Goal: Information Seeking & Learning: Learn about a topic

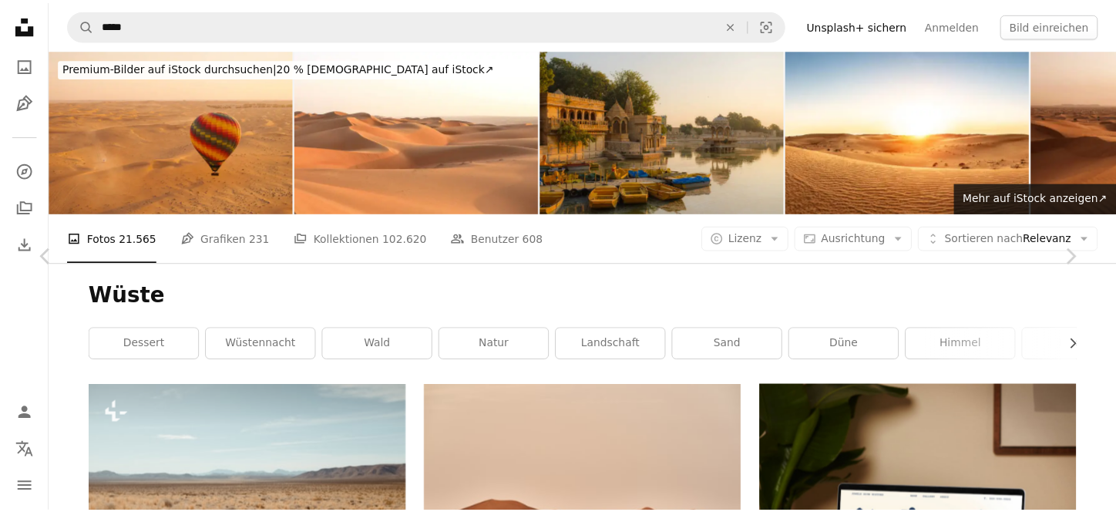
scroll to position [2929, 0]
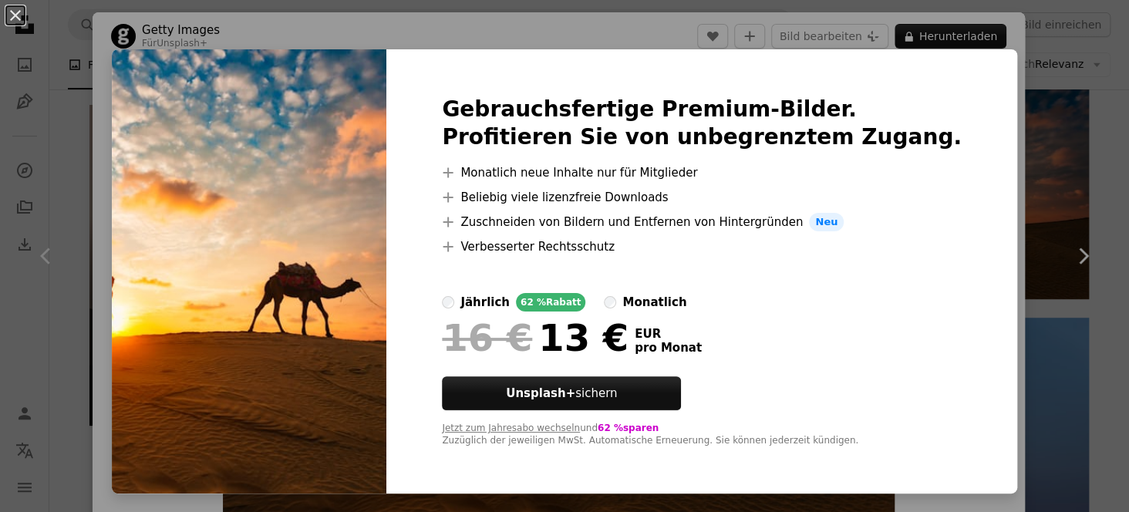
click at [1069, 262] on div "An X shape Gebrauchsfertige Premium-Bilder. Profitieren Sie von unbegrenztem Zu…" at bounding box center [564, 256] width 1129 height 512
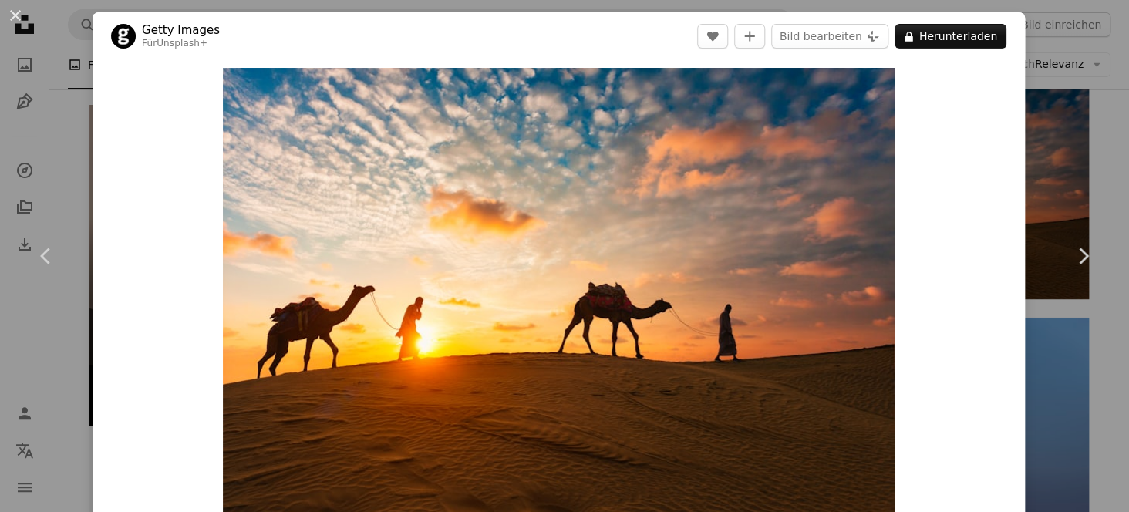
click at [1079, 49] on div "An X shape Chevron left Chevron right Getty Images Für Unsplash+ A heart A plus…" at bounding box center [564, 256] width 1129 height 512
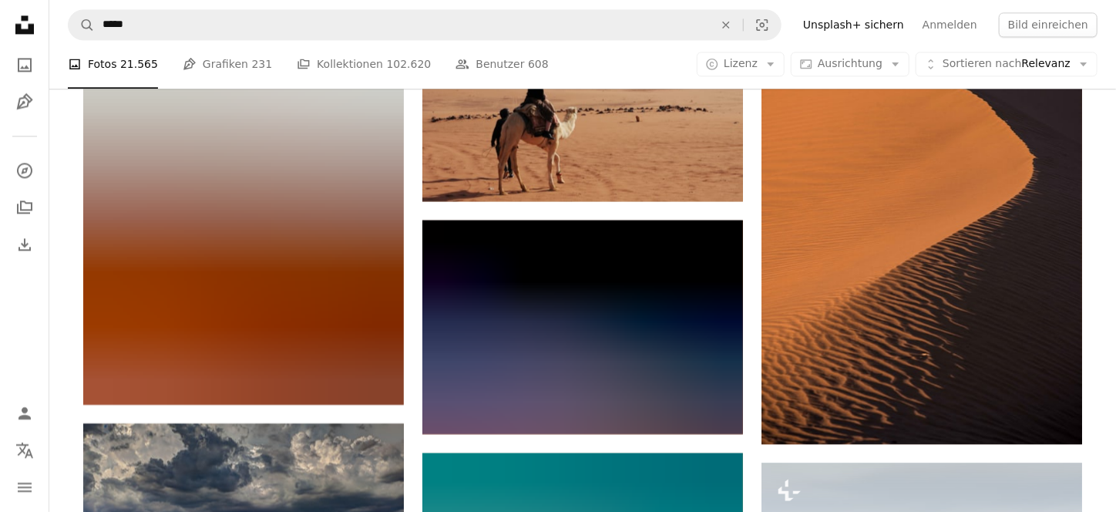
scroll to position [7709, 0]
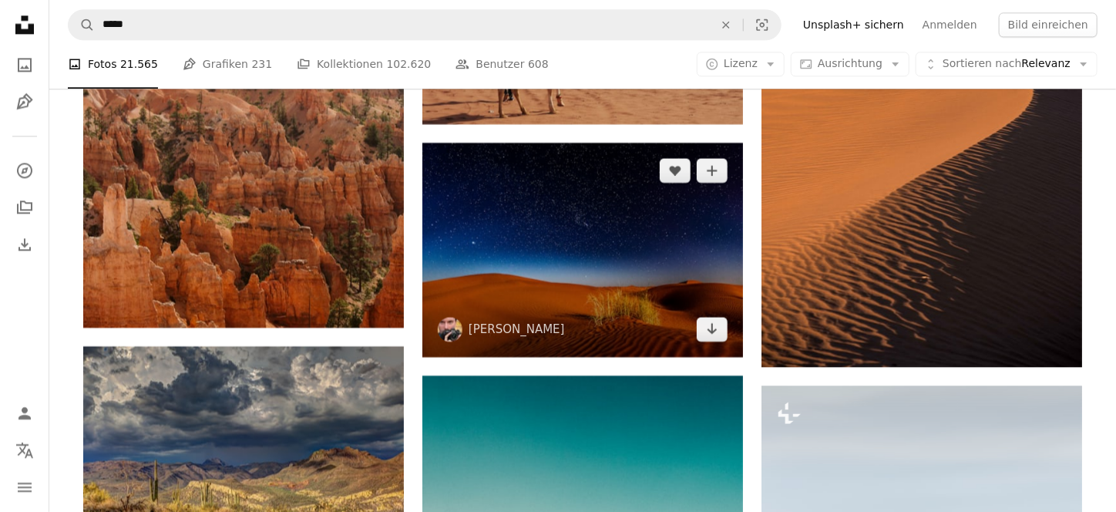
click at [564, 269] on img at bounding box center [582, 250] width 321 height 214
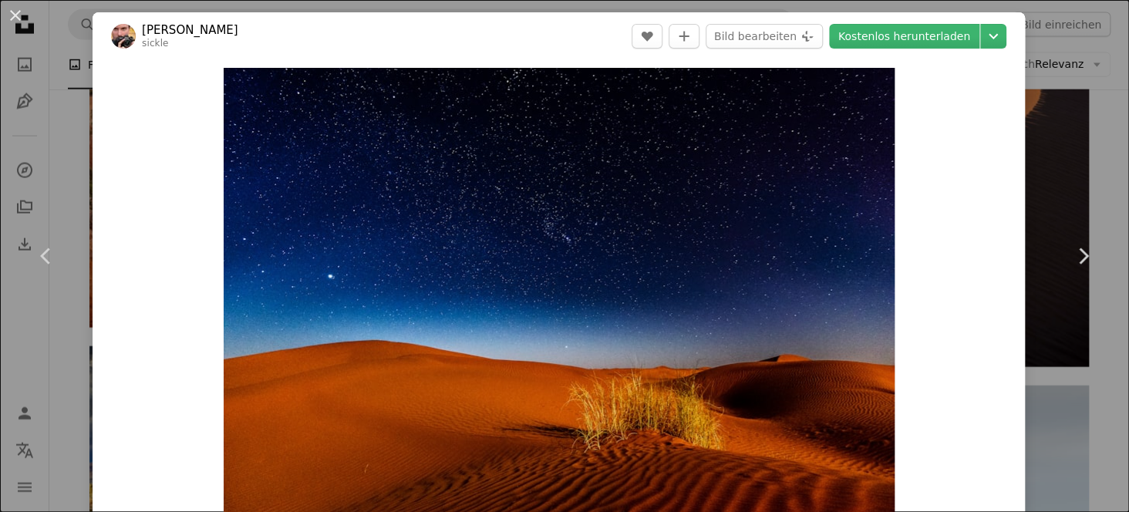
click at [1057, 75] on div "An X shape Chevron left Chevron right [PERSON_NAME] sickle A heart A plus sign …" at bounding box center [564, 256] width 1129 height 512
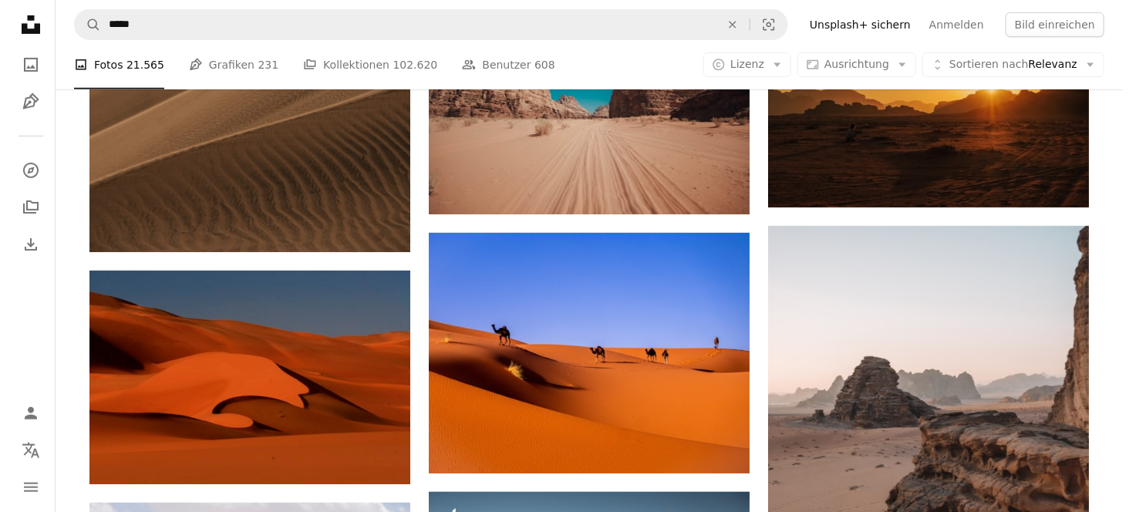
scroll to position [18038, 0]
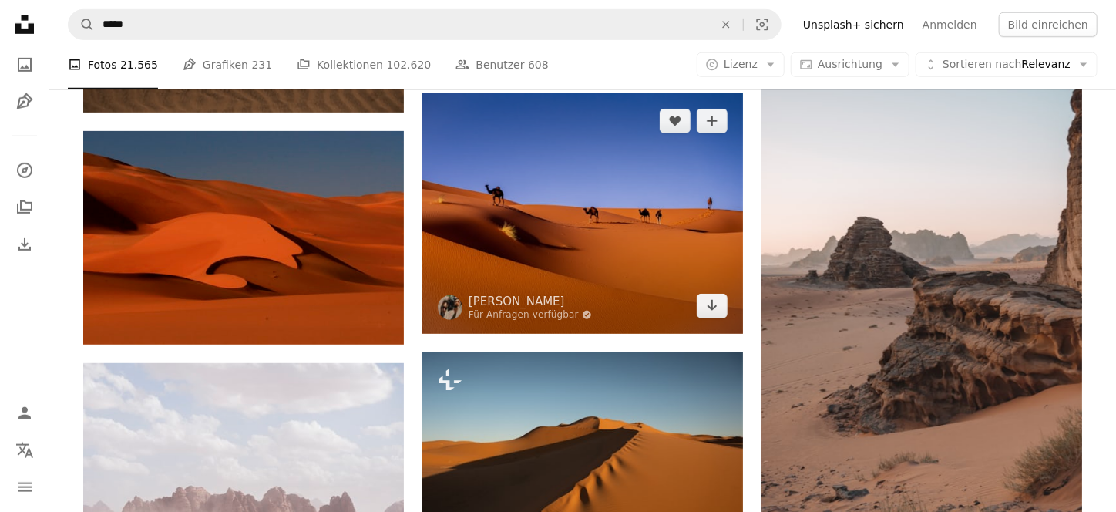
click at [596, 241] on img at bounding box center [582, 213] width 321 height 241
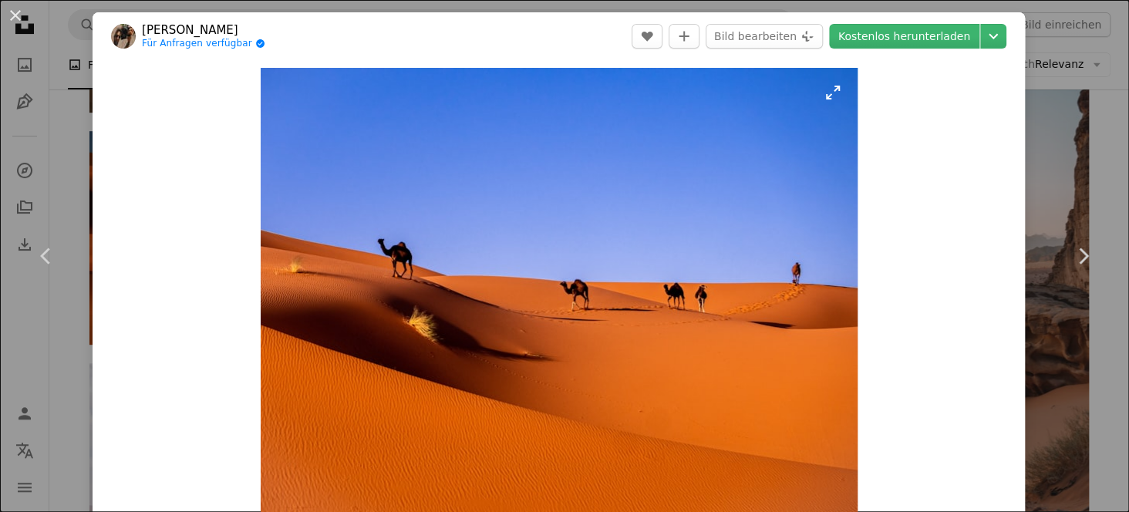
click at [596, 240] on img "Dieses Bild heranzoomen" at bounding box center [559, 292] width 597 height 448
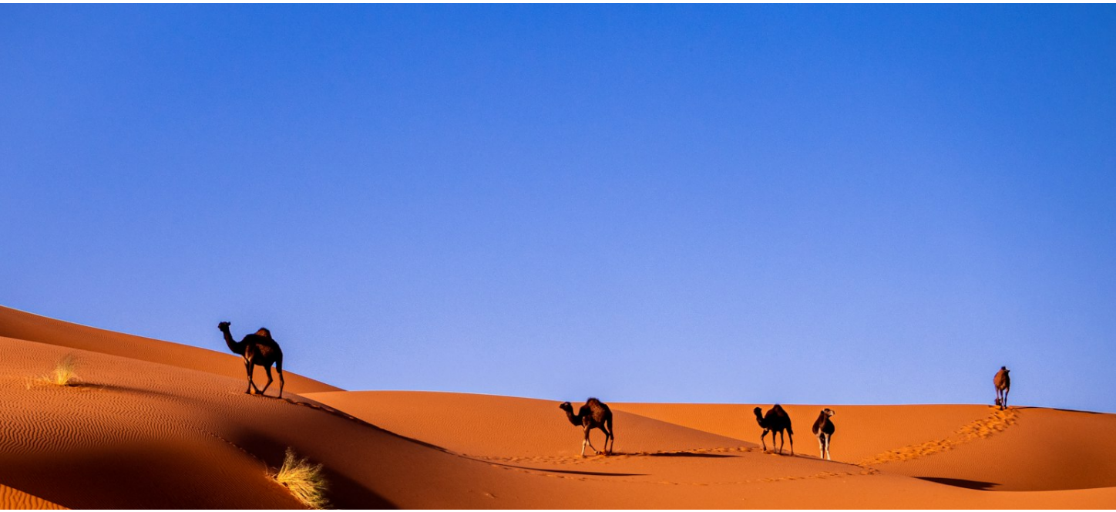
scroll to position [159, 0]
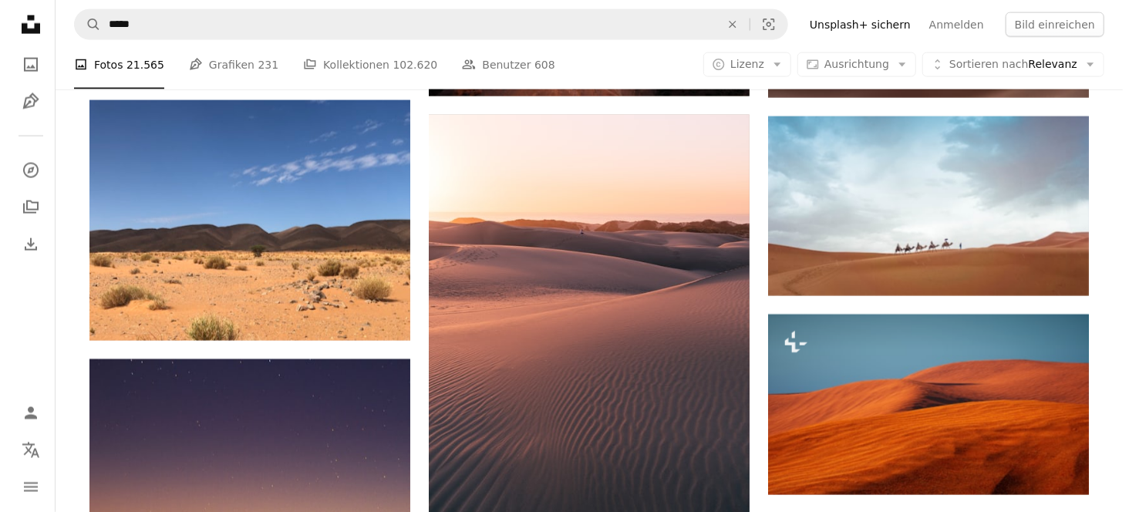
scroll to position [18732, 0]
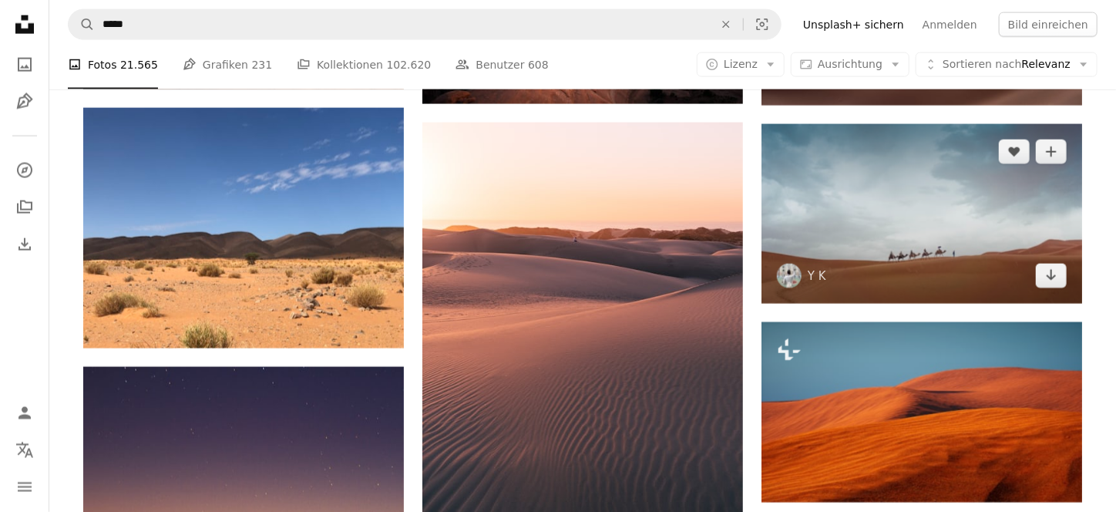
click at [910, 237] on img at bounding box center [922, 214] width 321 height 180
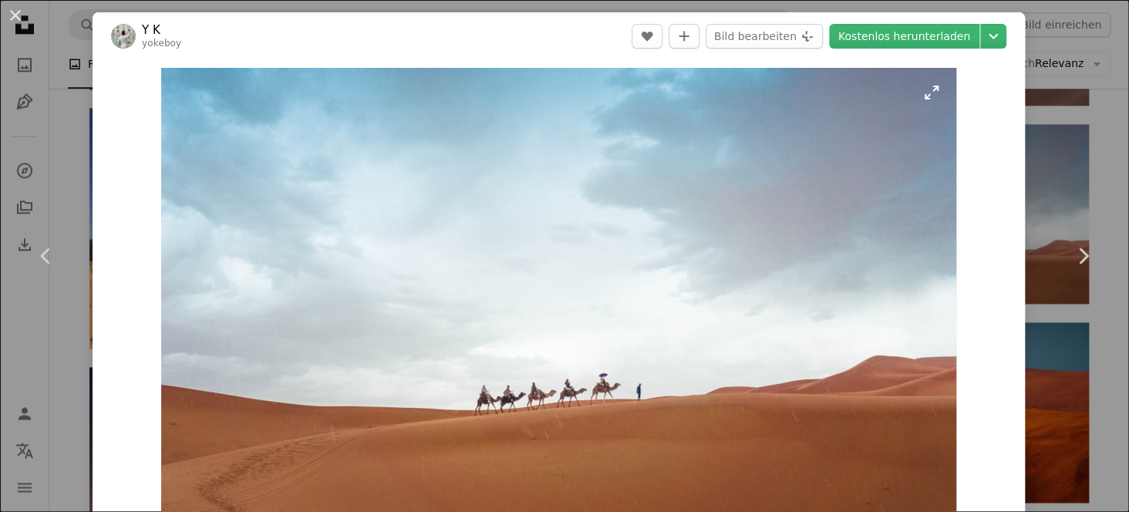
click at [868, 257] on img "Dieses Bild heranzoomen" at bounding box center [558, 291] width 795 height 447
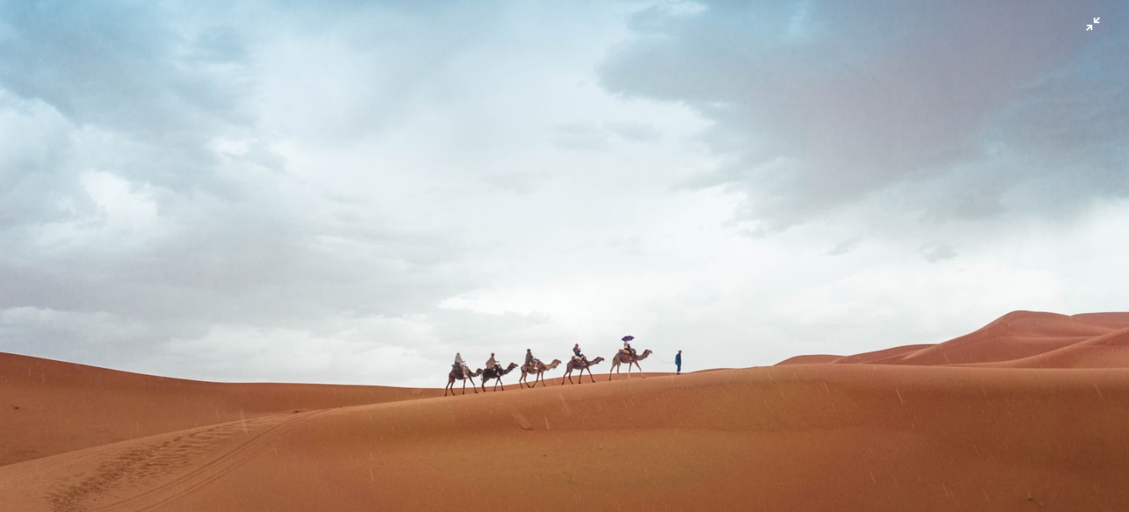
scroll to position [108, 0]
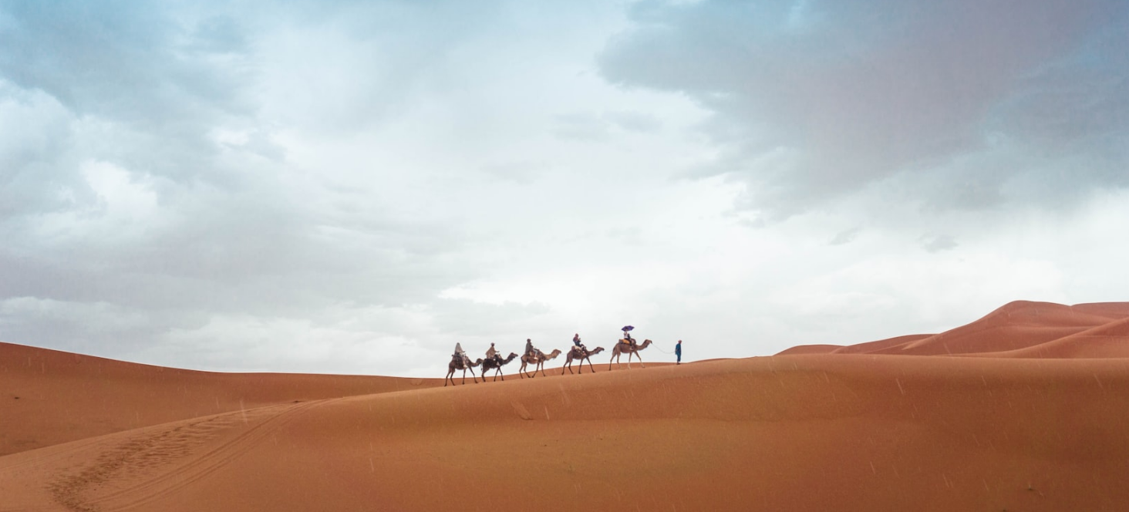
click at [527, 22] on img "Dieses Bild herauszoomen" at bounding box center [564, 209] width 1130 height 636
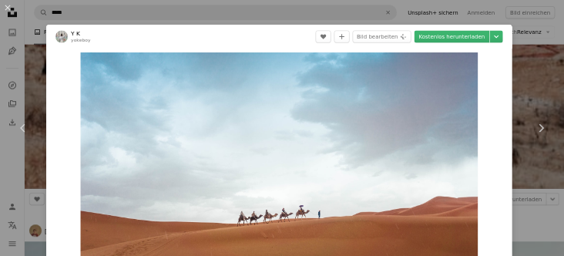
scroll to position [128663, 0]
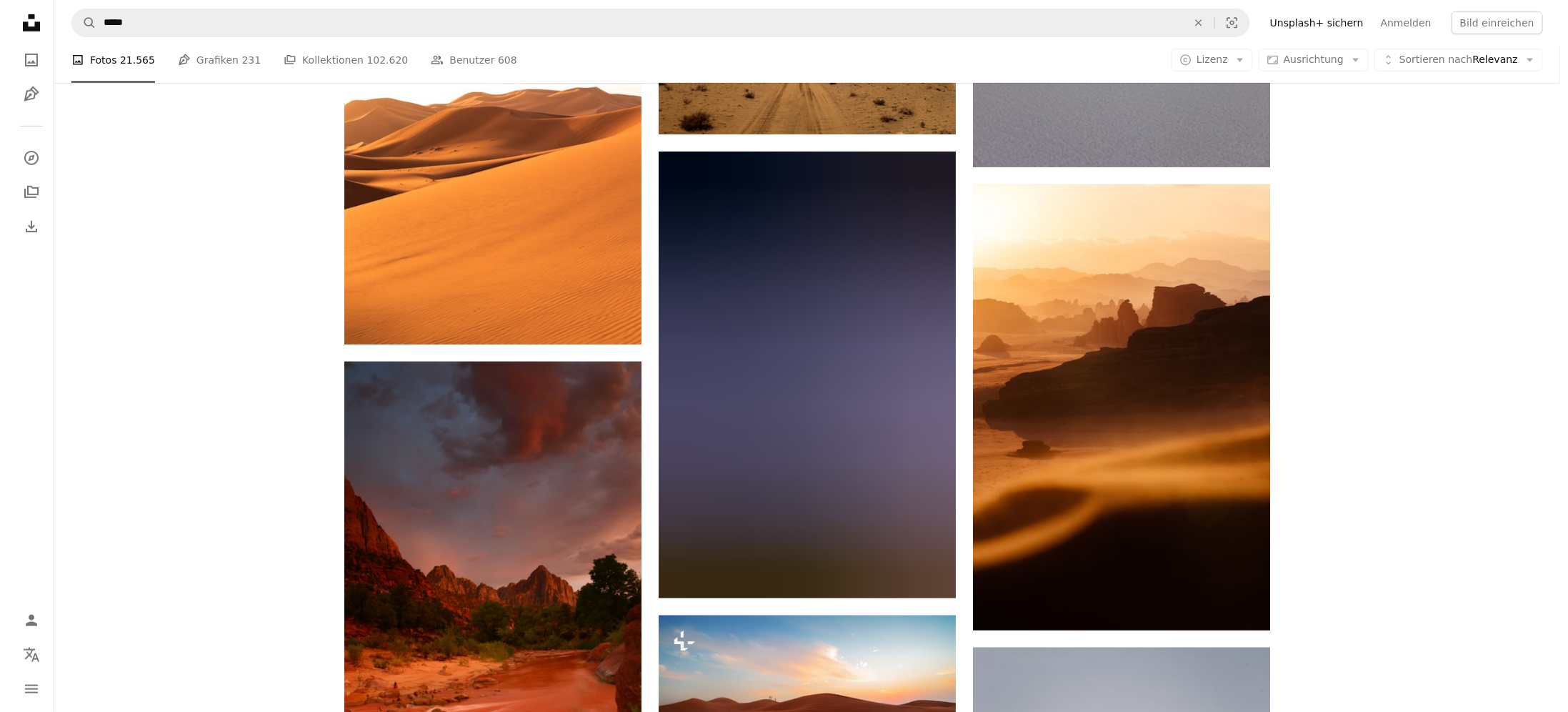
scroll to position [8627, 0]
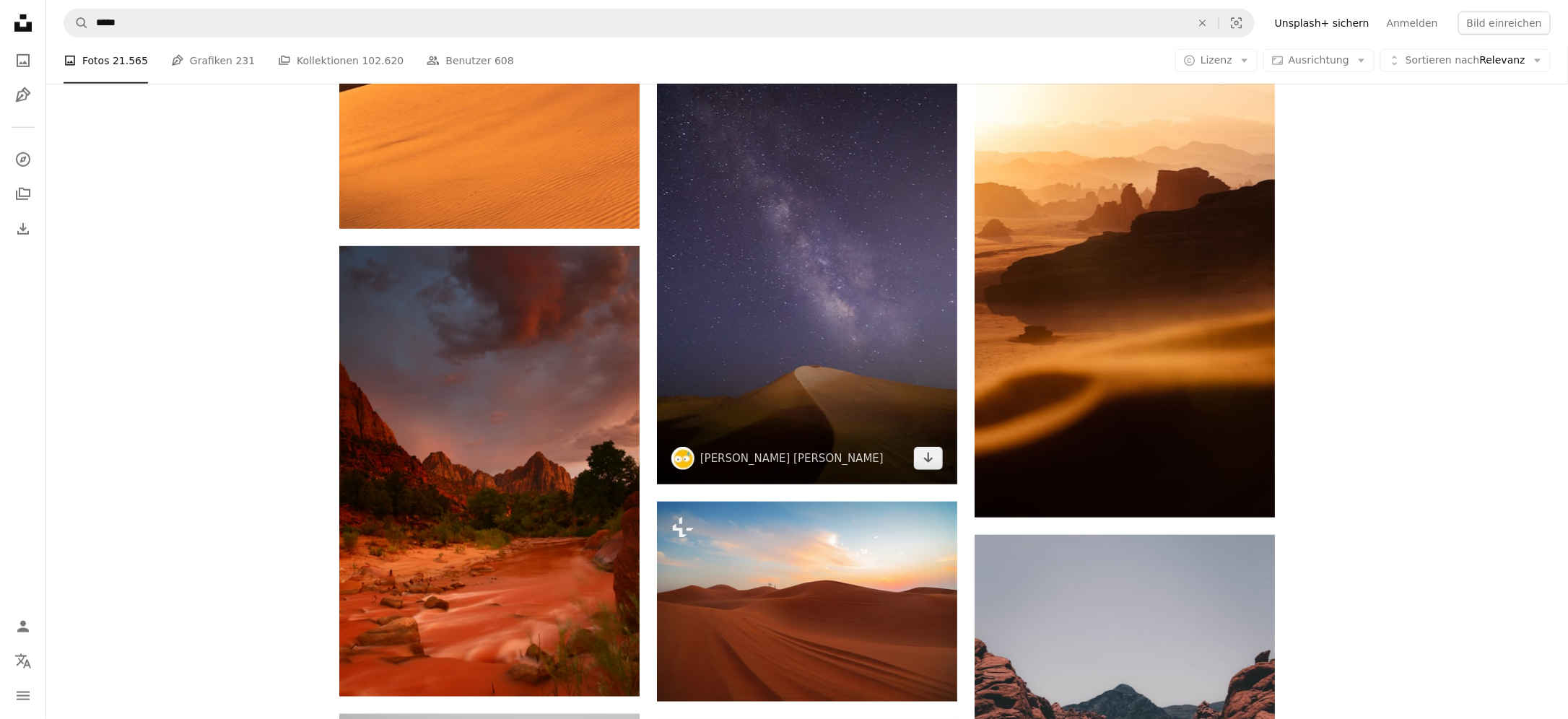
click at [813, 298] on img at bounding box center [806, 259] width 301 height 451
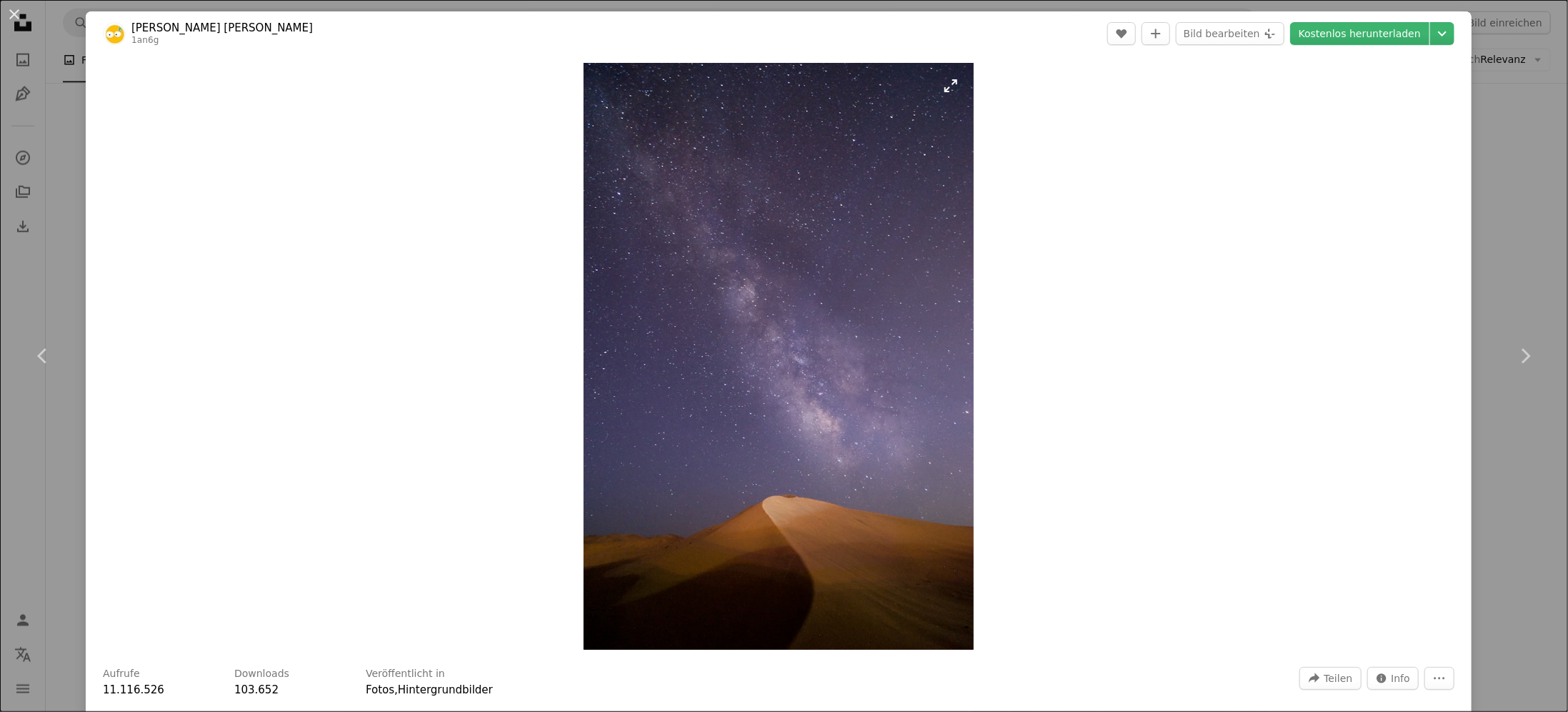
click at [865, 350] on img "Dieses Bild heranzoomen" at bounding box center [778, 356] width 390 height 587
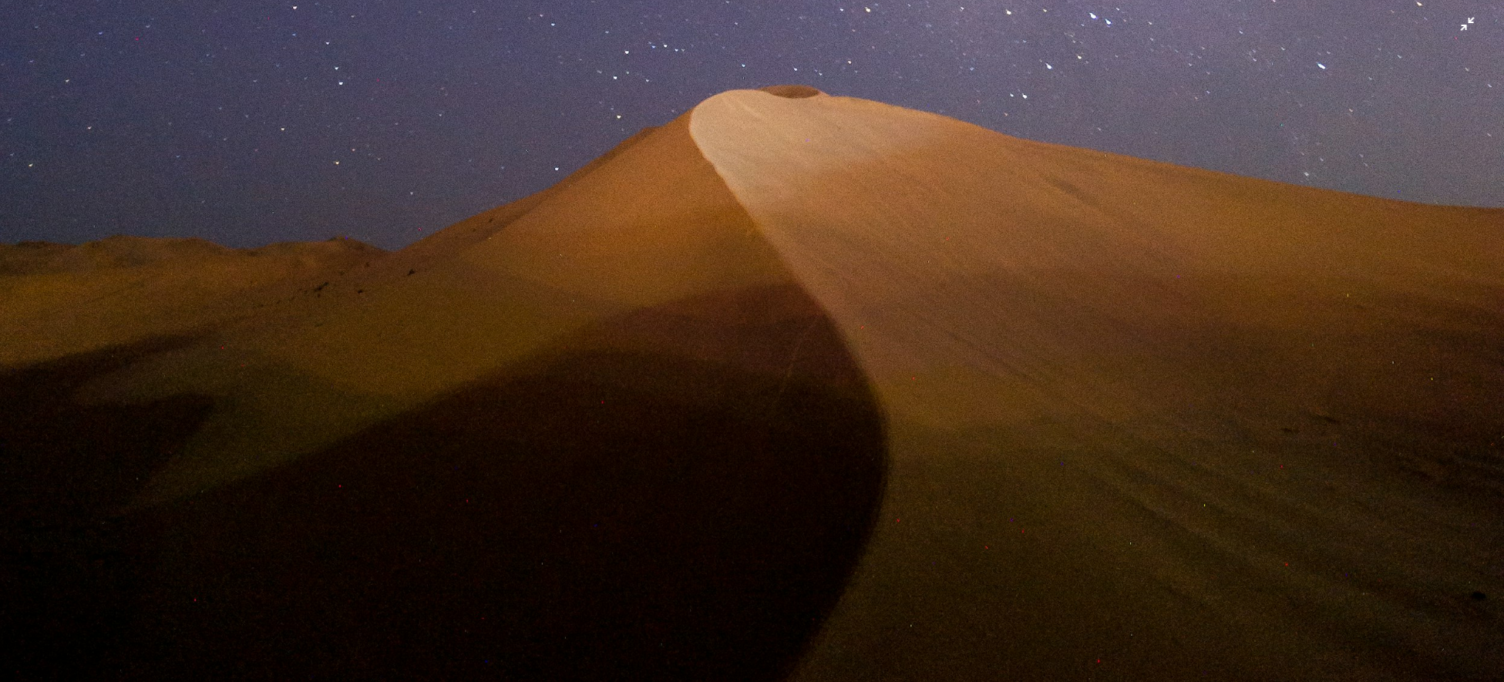
scroll to position [1532, 0]
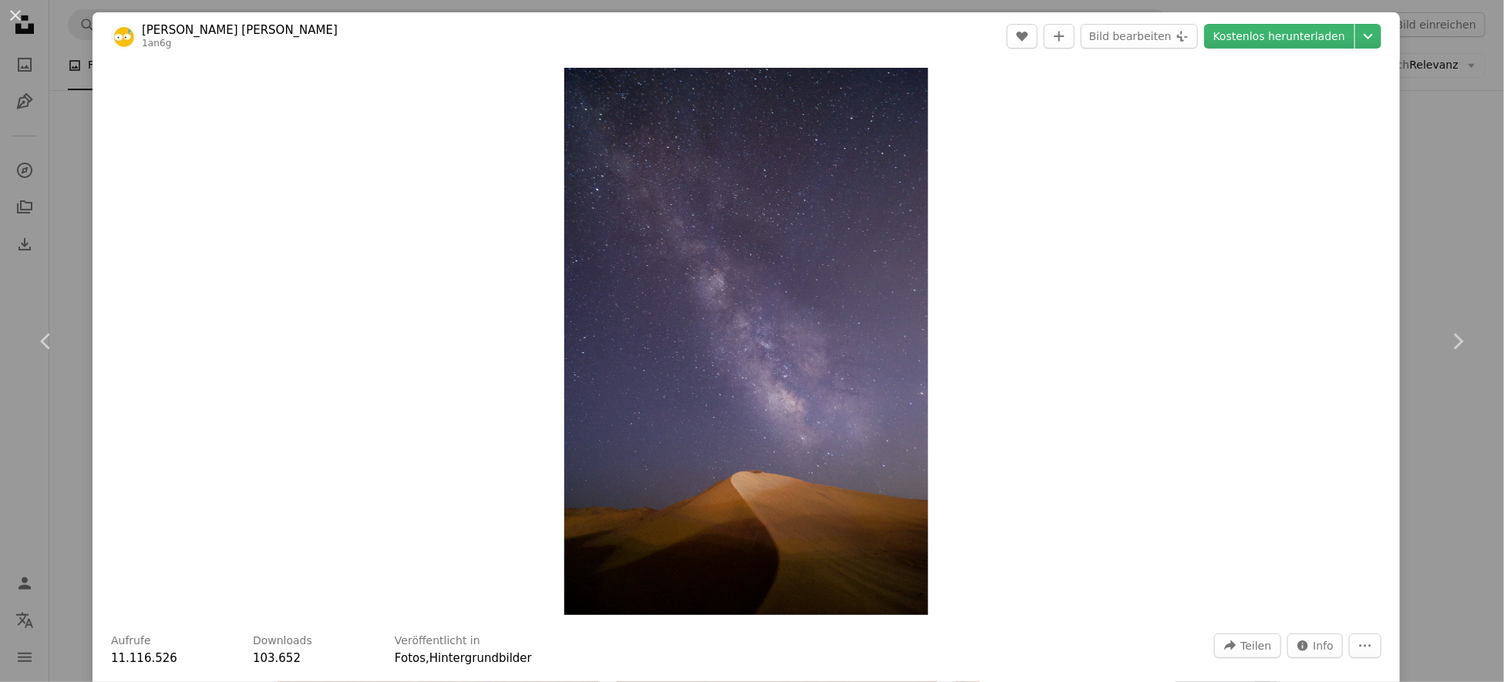
click at [1128, 247] on div "An X shape Chevron left Chevron right [PERSON_NAME] [PERSON_NAME] 1an6g A heart…" at bounding box center [752, 341] width 1504 height 682
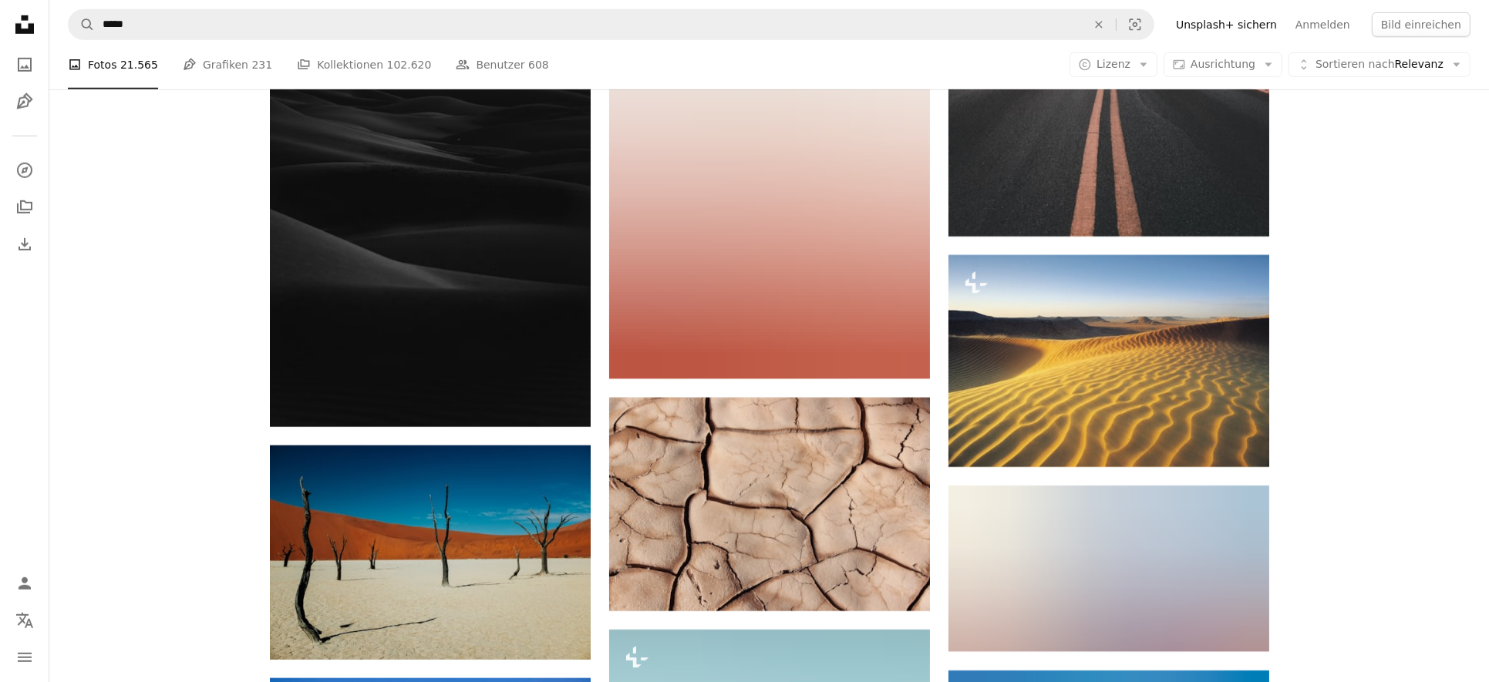
scroll to position [10019, 0]
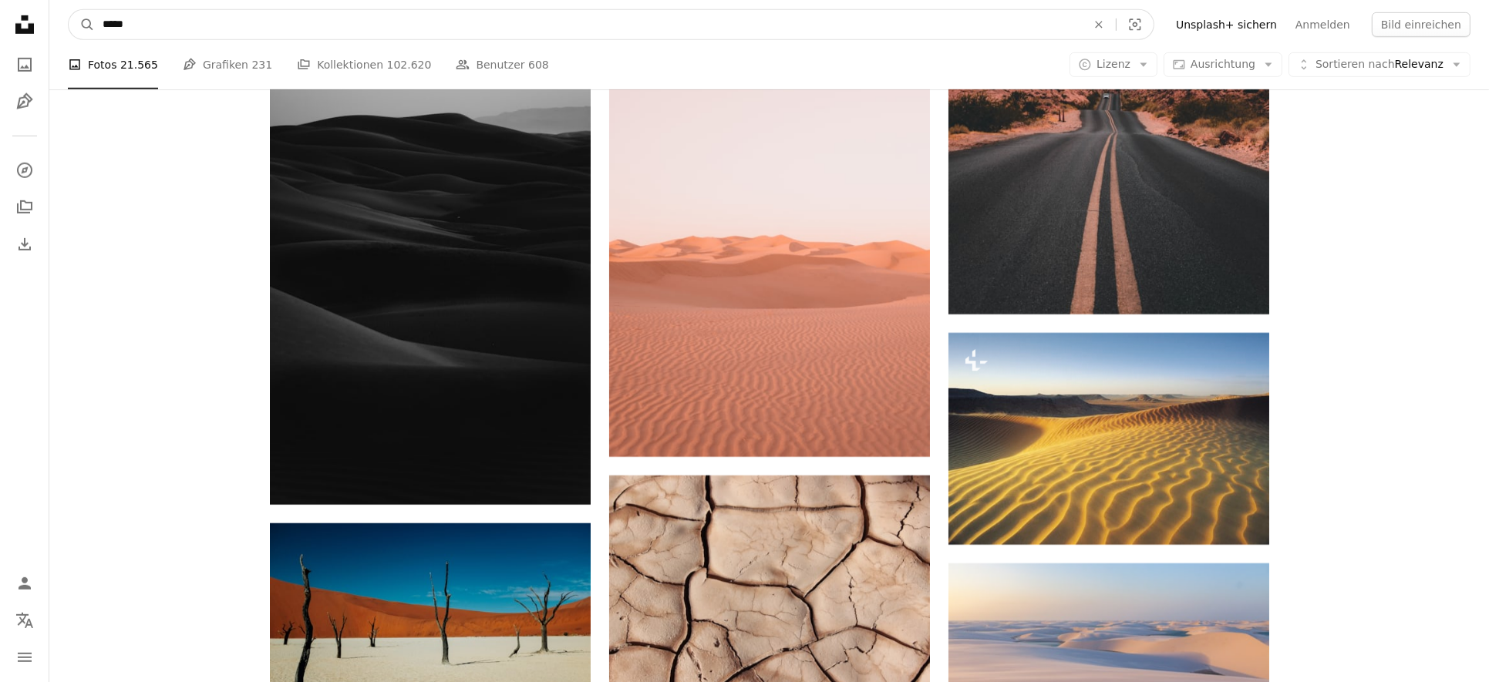
drag, startPoint x: 144, startPoint y: 24, endPoint x: 20, endPoint y: 21, distance: 124.1
type input "*******"
click at [69, 10] on button "A magnifying glass" at bounding box center [82, 24] width 26 height 29
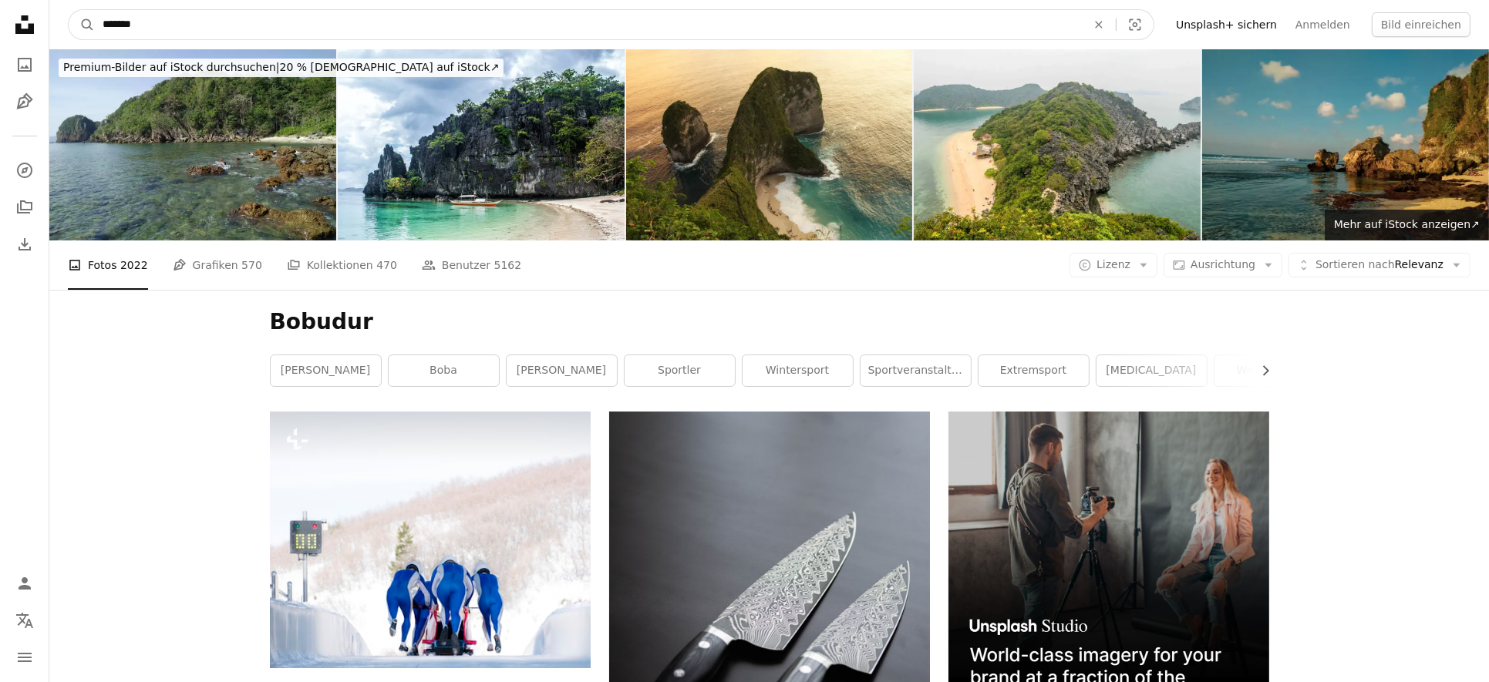
click at [116, 26] on input "*******" at bounding box center [588, 24] width 987 height 29
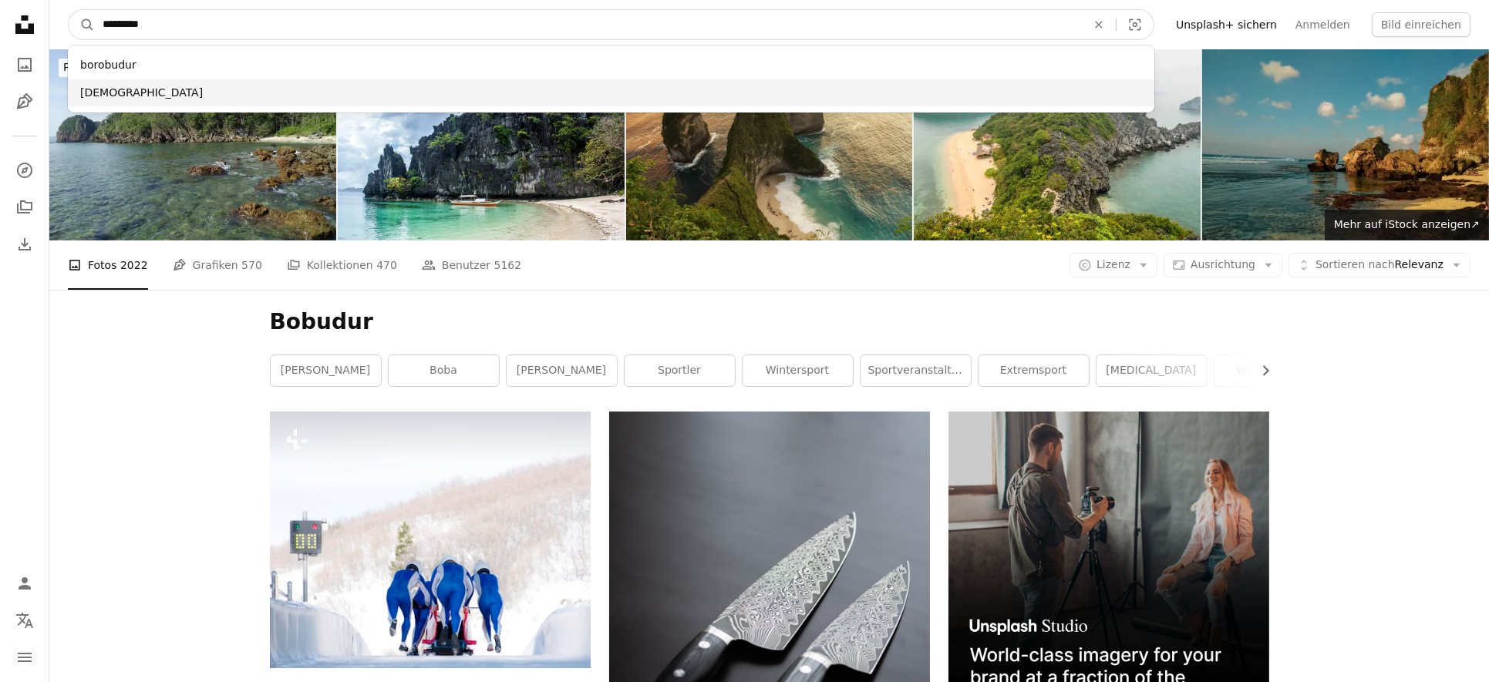
type input "*********"
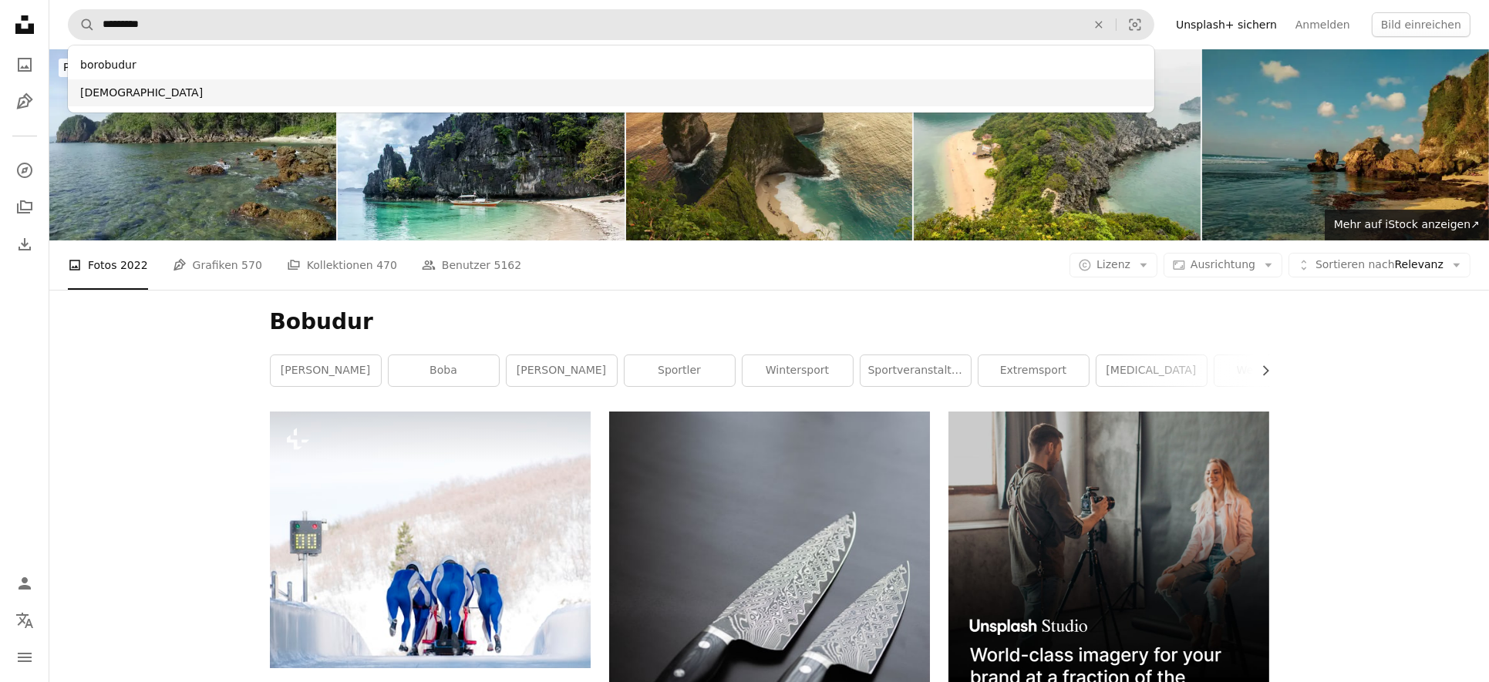
click at [126, 91] on div "[DEMOGRAPHIC_DATA]" at bounding box center [611, 93] width 1086 height 28
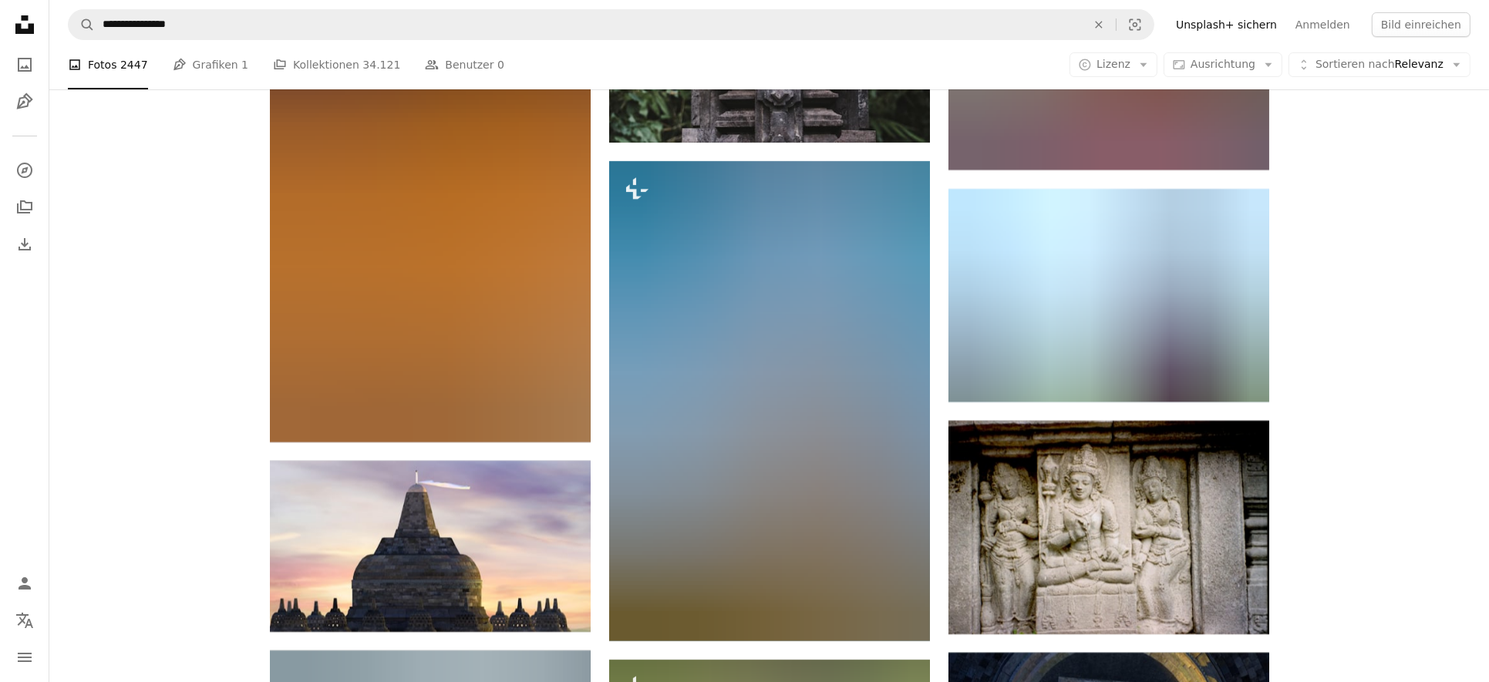
scroll to position [8840, 0]
